Goal: Task Accomplishment & Management: Manage account settings

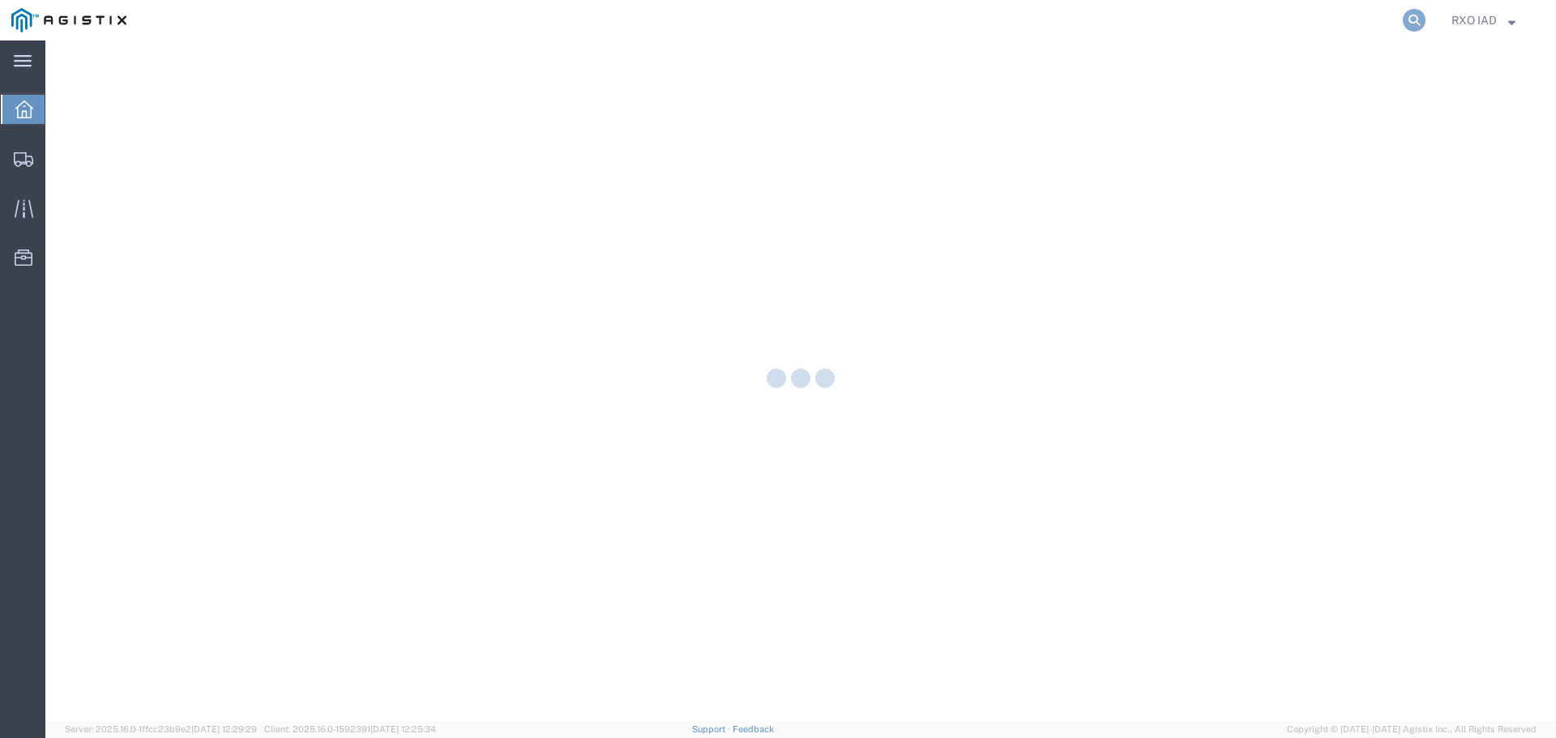
click at [1416, 23] on icon at bounding box center [1413, 20] width 23 height 23
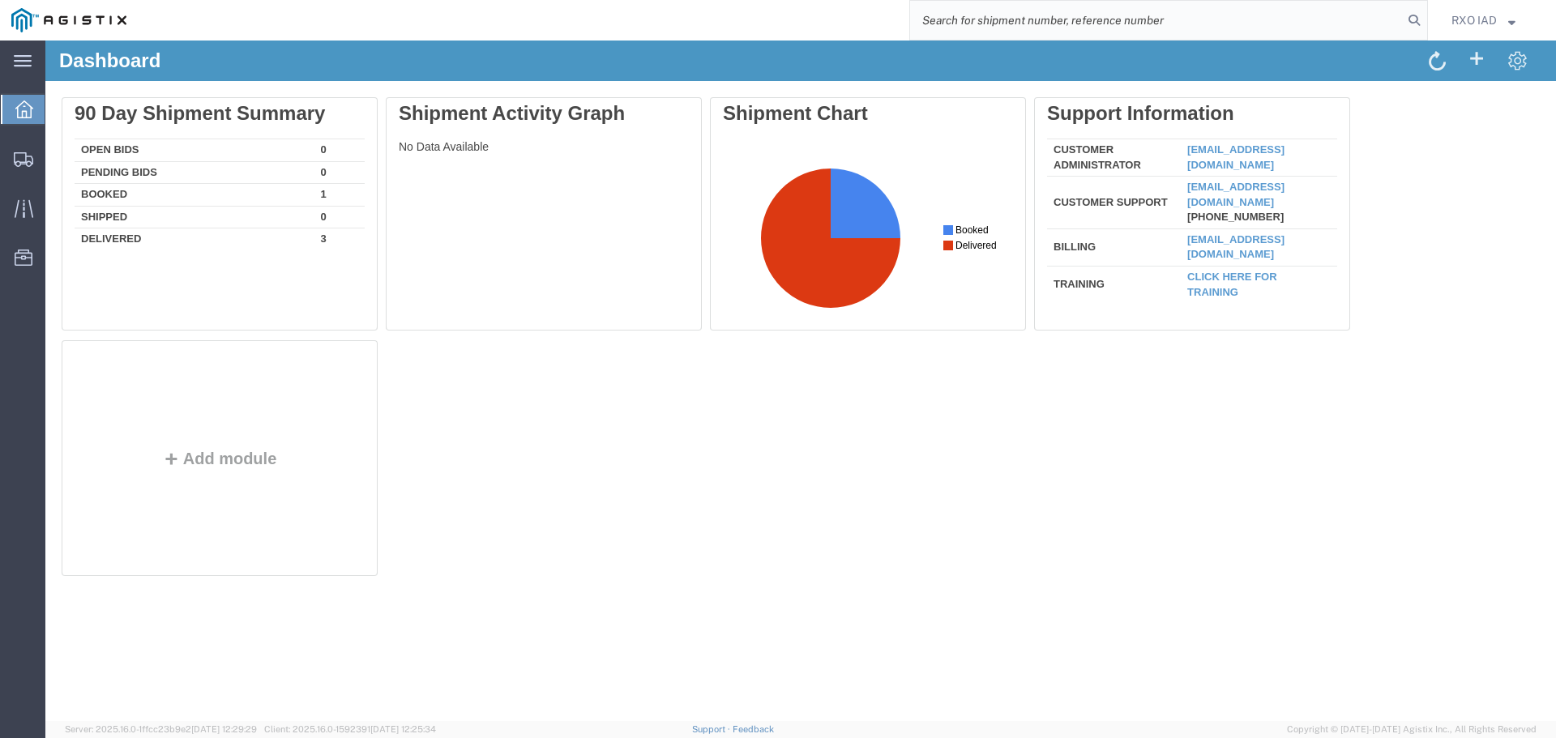
click at [1122, 19] on input "search" at bounding box center [1156, 20] width 493 height 39
paste input "56360003"
type input "56360003"
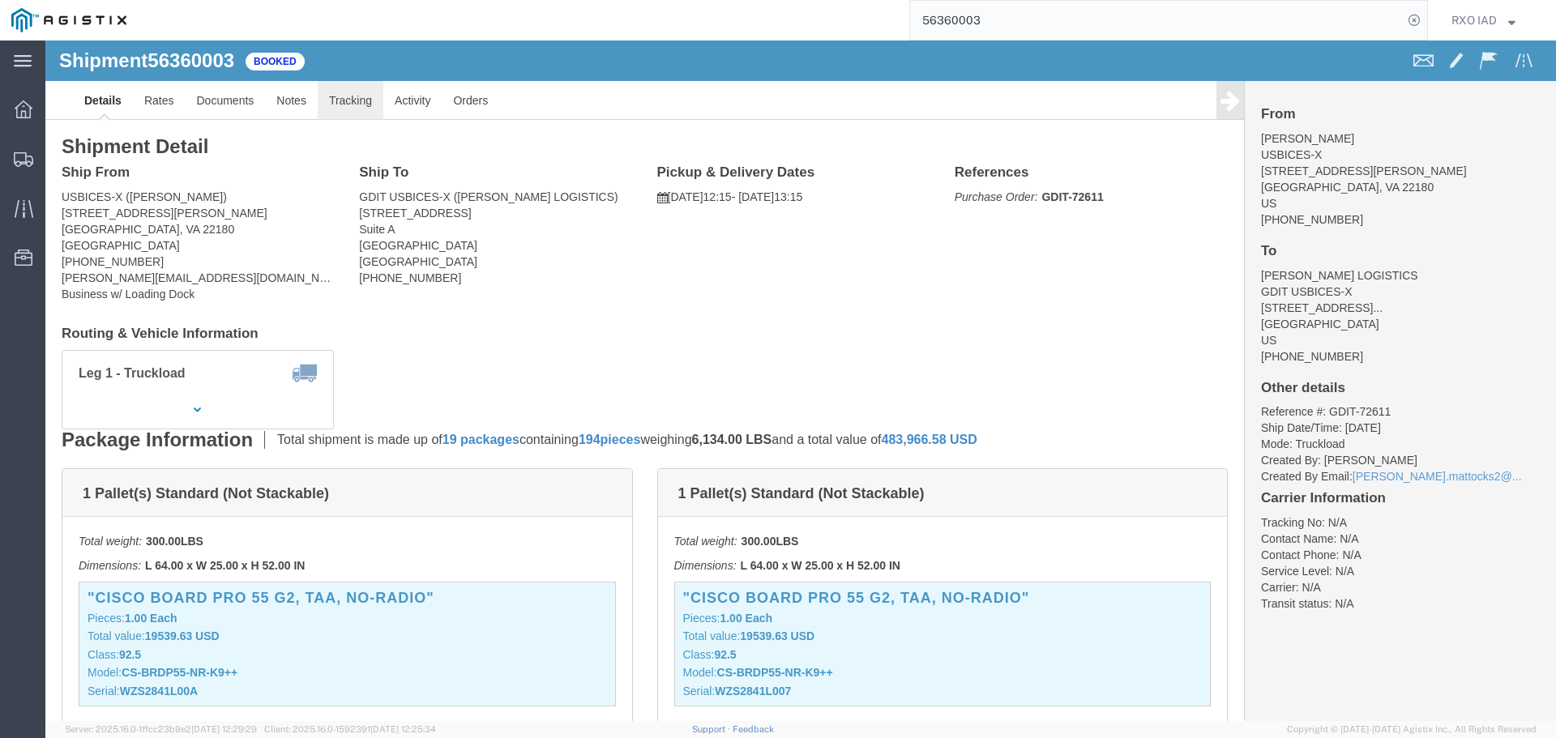
click link "Tracking"
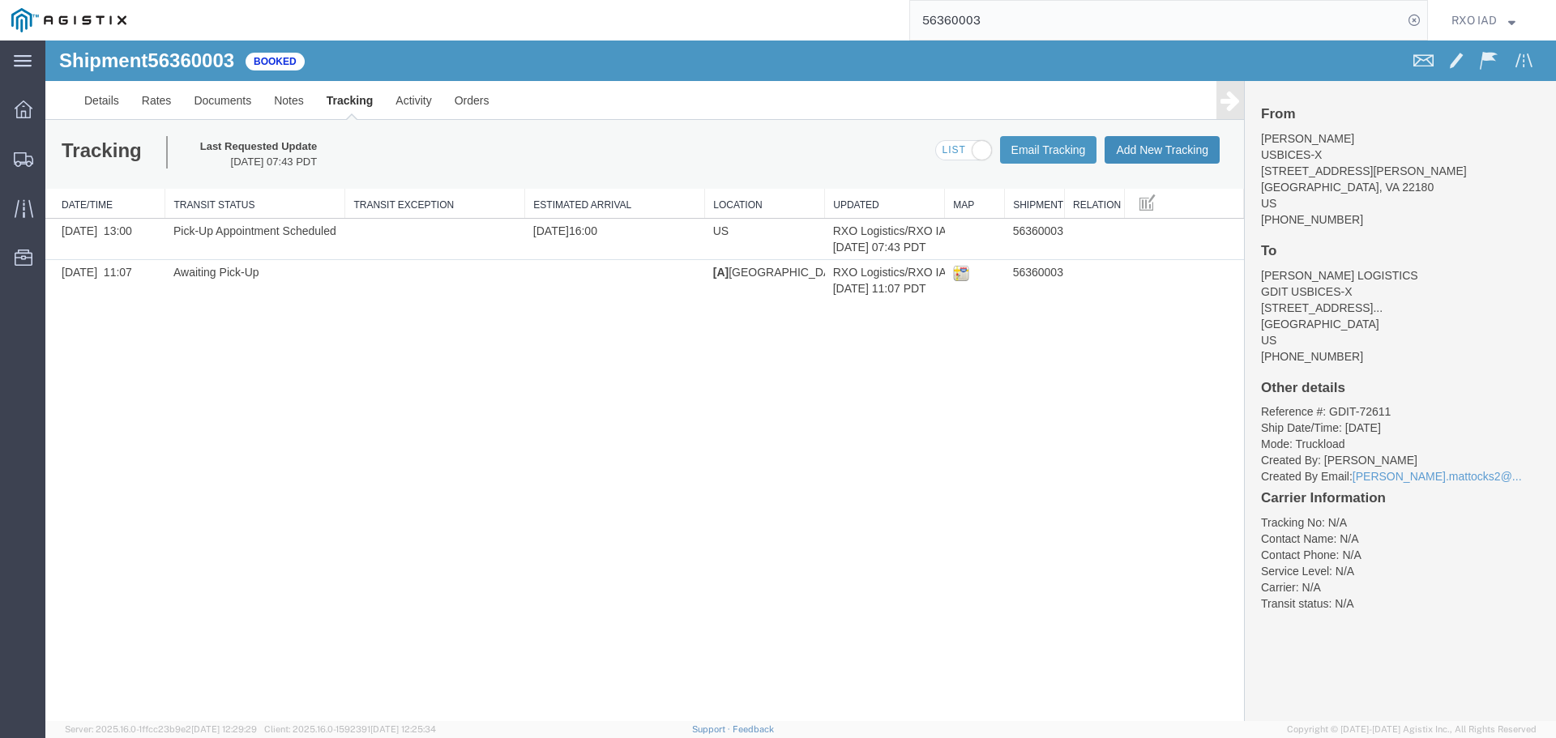
click at [1136, 149] on button "Add New Tracking" at bounding box center [1161, 150] width 115 height 28
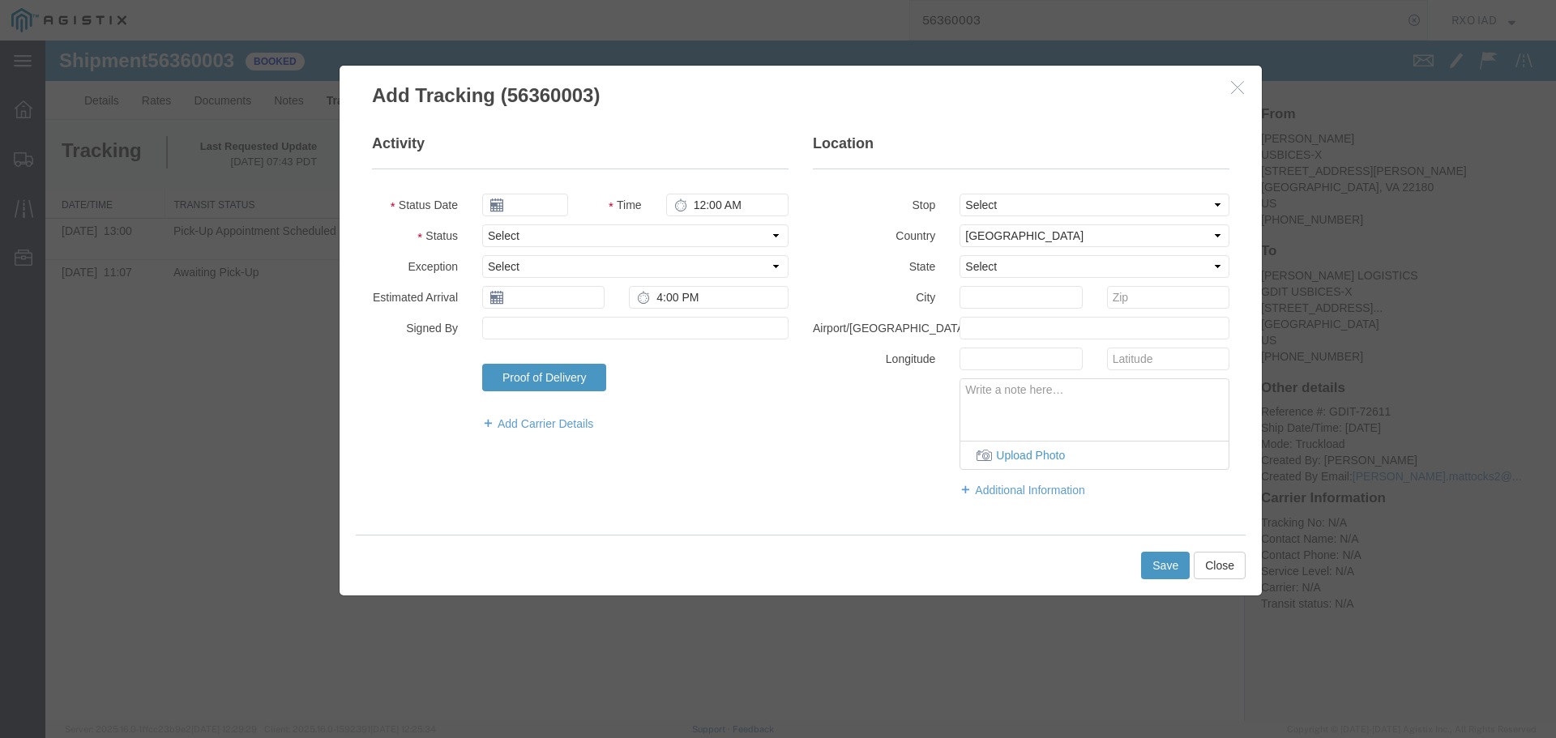
type input "[DATE]"
type input "3:00 PM"
click at [547, 241] on select "Select Arrival Notice Available Arrival Notice Imported Arrive at Delivery Loca…" at bounding box center [635, 235] width 306 height 23
select select "DELIVRED"
click at [482, 224] on select "Select Arrival Notice Available Arrival Notice Imported Arrive at Delivery Loca…" at bounding box center [635, 235] width 306 height 23
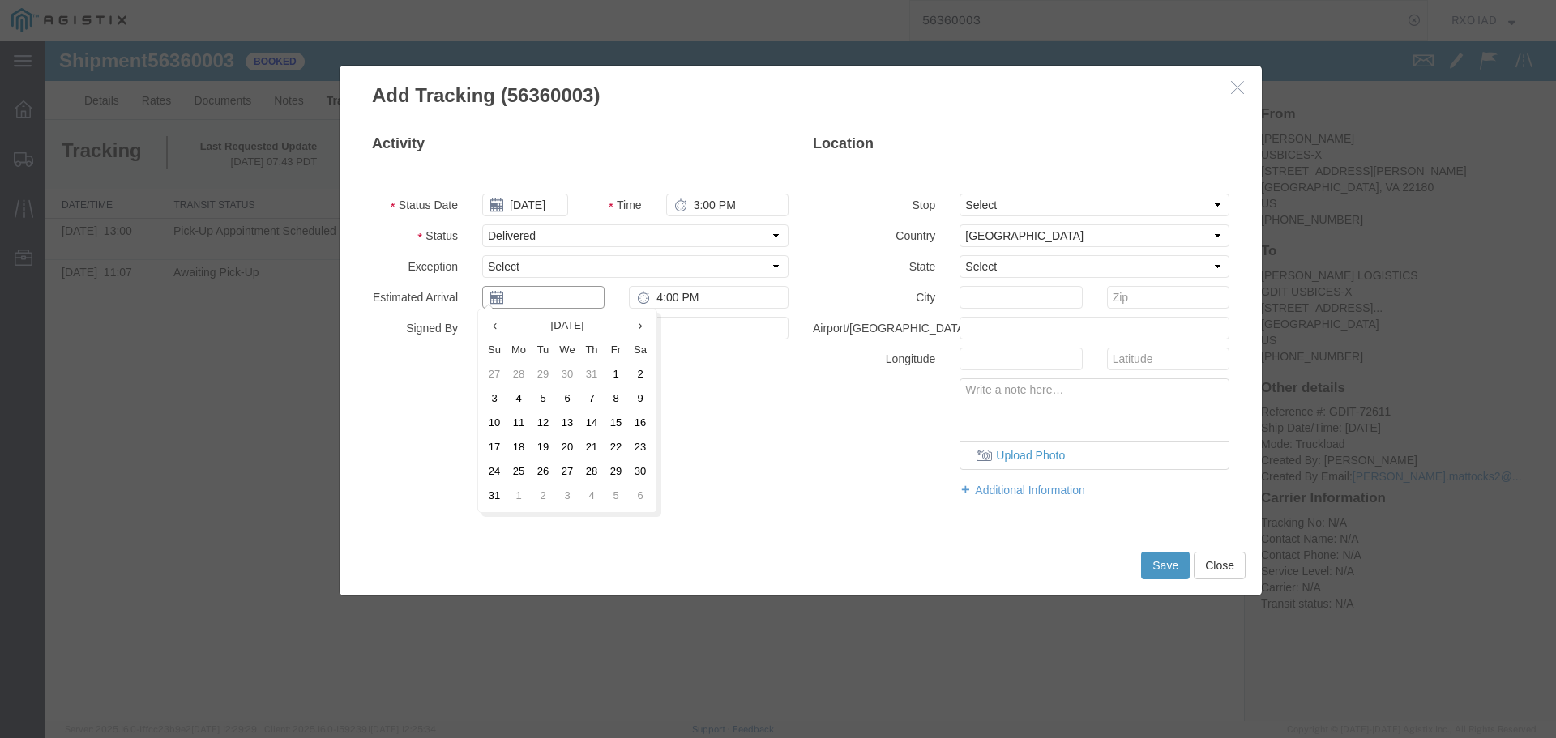
click at [531, 301] on input "text" at bounding box center [543, 297] width 122 height 23
click at [571, 422] on td "13" at bounding box center [567, 423] width 24 height 24
type input "[DATE]"
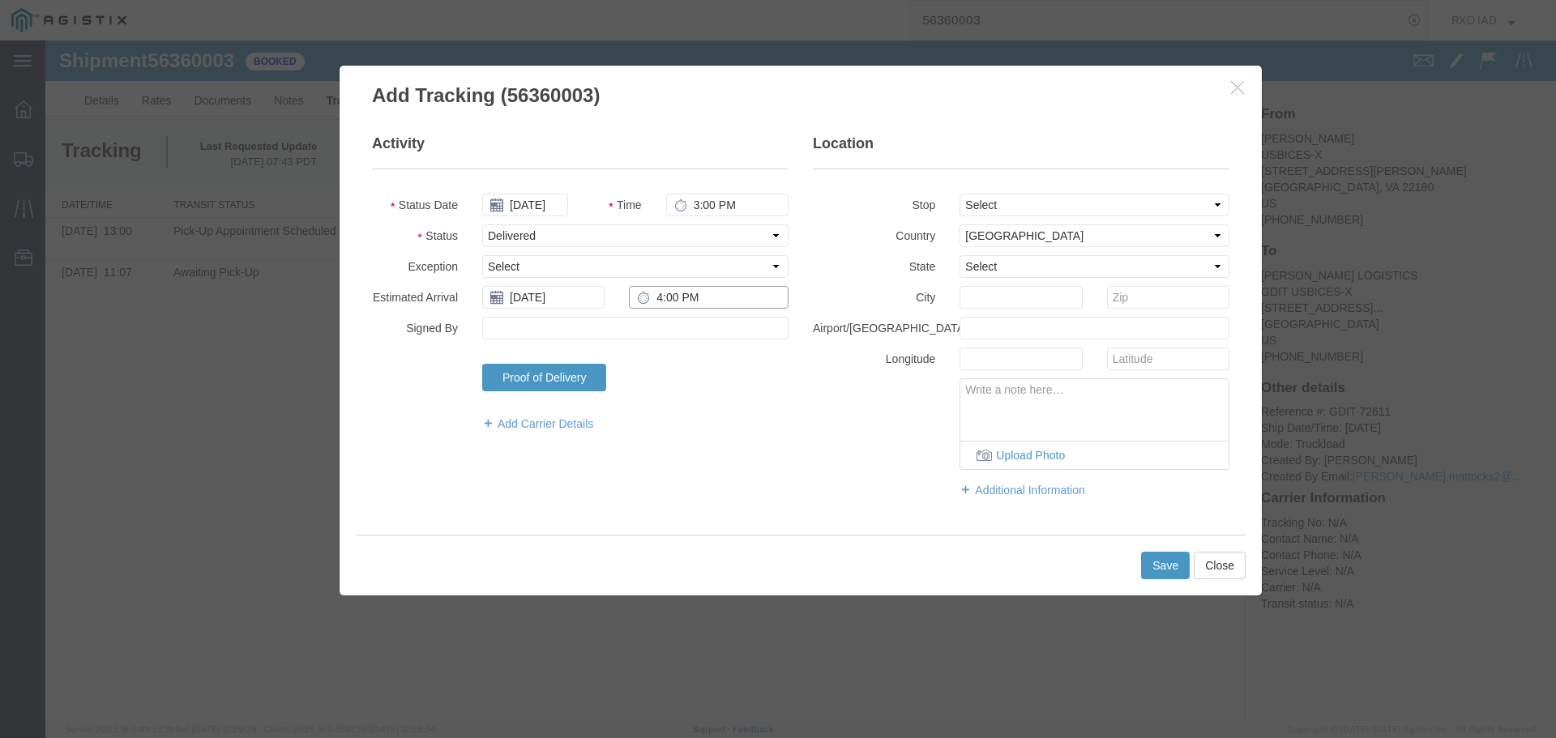
click at [656, 303] on input "4:00 PM" at bounding box center [709, 297] width 160 height 23
type input "2:00 PM"
click at [560, 322] on input "Signed By" at bounding box center [635, 328] width 306 height 23
type input "[PERSON_NAME]"
click at [1166, 561] on button "Save" at bounding box center [1165, 566] width 49 height 28
